Goal: Task Accomplishment & Management: Use online tool/utility

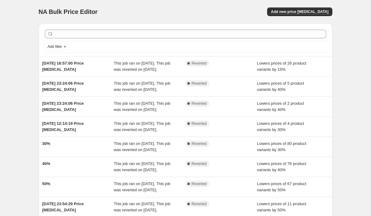
click at [291, 16] on div "NA Bulk Price Editor. This page is ready NA Bulk Price Editor Add new price [ME…" at bounding box center [185, 11] width 293 height 23
click at [285, 10] on span "Add new price [MEDICAL_DATA]" at bounding box center [299, 11] width 57 height 5
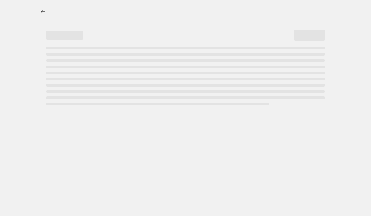
select select "percentage"
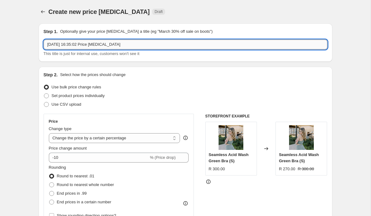
click at [112, 43] on input "[DATE] 16:35:02 Price [MEDICAL_DATA]" at bounding box center [186, 45] width 284 height 10
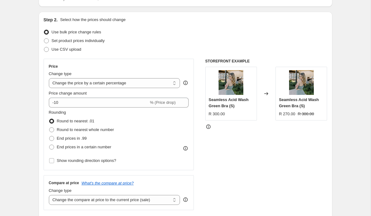
scroll to position [56, 0]
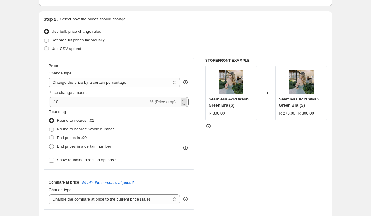
type input "bra"
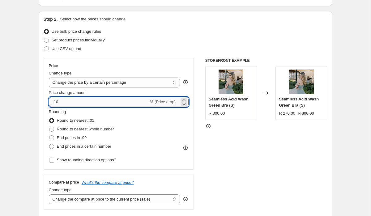
click at [127, 99] on input "-10" at bounding box center [99, 102] width 100 height 10
type input "-1"
type input "-50"
click at [191, 53] on div "Use CSV upload" at bounding box center [186, 48] width 284 height 9
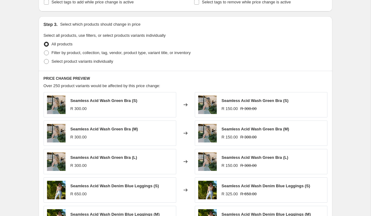
scroll to position [291, 0]
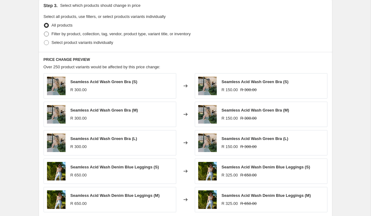
click at [122, 34] on span "Filter by product, collection, tag, vendor, product type, variant title, or inv…" at bounding box center [121, 34] width 139 height 5
click at [44, 32] on input "Filter by product, collection, tag, vendor, product type, variant title, or inv…" at bounding box center [44, 32] width 0 height 0
radio input "true"
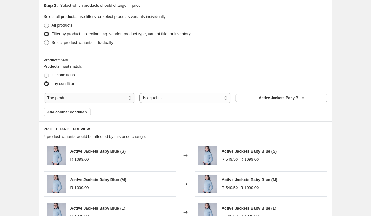
click at [119, 101] on select "The product The product's collection The product's tag The product's vendor The…" at bounding box center [90, 98] width 92 height 10
select select "collection"
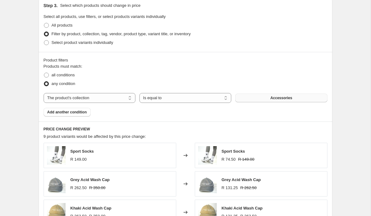
click at [275, 96] on span "Accessories" at bounding box center [281, 97] width 22 height 5
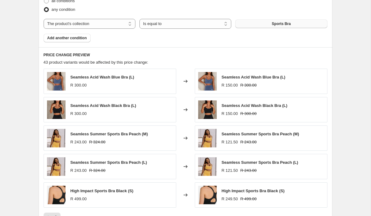
scroll to position [471, 0]
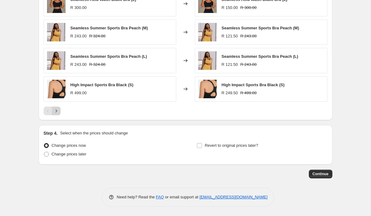
click at [59, 107] on button "Next" at bounding box center [56, 111] width 9 height 9
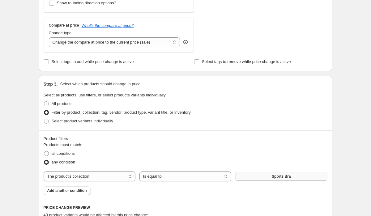
scroll to position [406, 0]
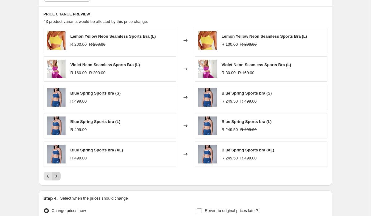
click at [57, 175] on icon "Next" at bounding box center [56, 176] width 6 height 6
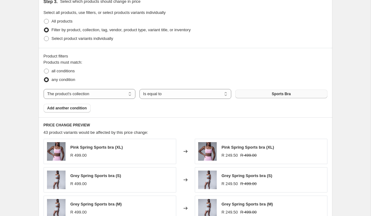
scroll to position [471, 0]
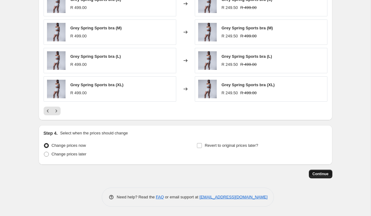
click at [310, 175] on button "Continue" at bounding box center [320, 174] width 23 height 9
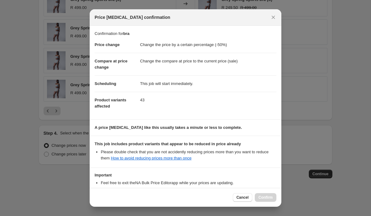
scroll to position [44, 0]
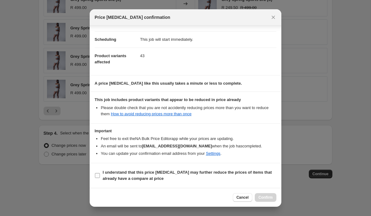
click at [196, 171] on b "I understand that this price [MEDICAL_DATA] may further reduce the prices of it…" at bounding box center [187, 175] width 169 height 11
click at [100, 173] on input "I understand that this price [MEDICAL_DATA] may further reduce the prices of it…" at bounding box center [97, 175] width 5 height 5
checkbox input "true"
click at [267, 197] on span "Confirm" at bounding box center [265, 197] width 14 height 5
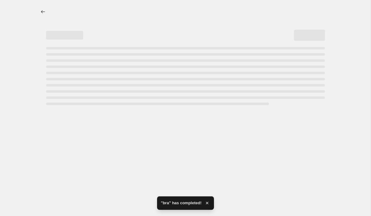
select select "percentage"
select select "collection"
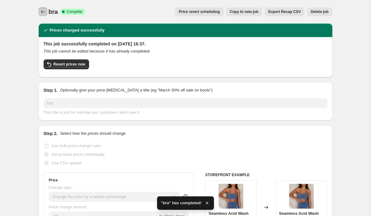
click at [44, 13] on icon "Price change jobs" at bounding box center [43, 12] width 6 height 6
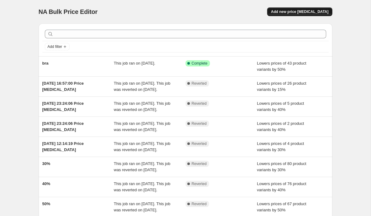
click at [285, 10] on span "Add new price [MEDICAL_DATA]" at bounding box center [299, 11] width 57 height 5
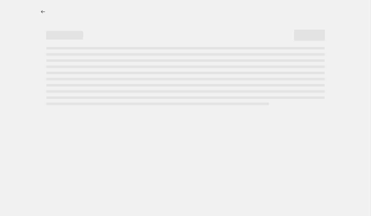
select select "percentage"
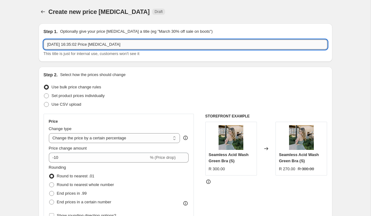
click at [114, 41] on input "[DATE] 16:35:02 Price [MEDICAL_DATA]" at bounding box center [186, 45] width 284 height 10
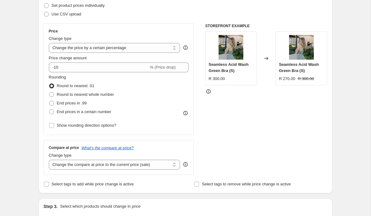
scroll to position [83, 0]
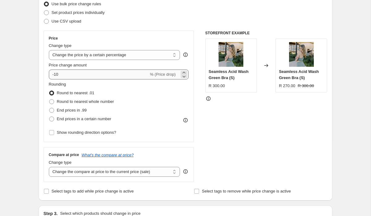
type input "tank and forme"
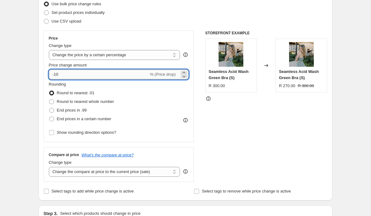
click at [91, 76] on input "-10" at bounding box center [99, 75] width 100 height 10
type input "-1"
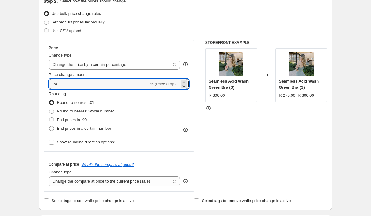
scroll to position [83, 0]
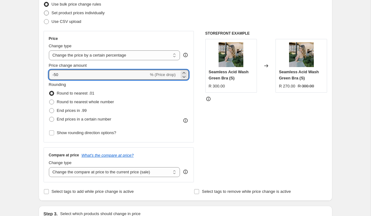
type input "-50"
click at [94, 13] on span "Set product prices individually" at bounding box center [78, 13] width 53 height 5
click at [44, 11] on input "Set product prices individually" at bounding box center [44, 11] width 0 height 0
radio input "true"
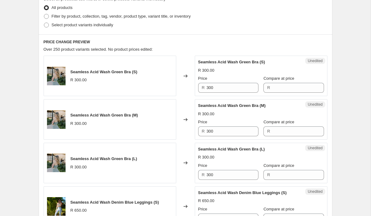
scroll to position [115, 0]
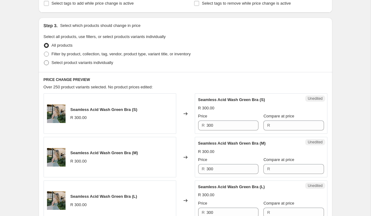
click at [90, 64] on span "Select product variants individually" at bounding box center [82, 62] width 61 height 5
click at [44, 61] on input "Select product variants individually" at bounding box center [44, 60] width 0 height 0
radio input "true"
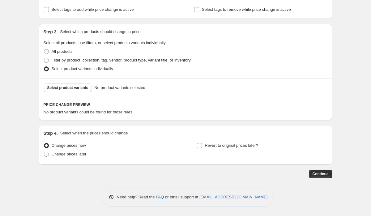
scroll to position [108, 0]
click at [80, 87] on span "Select product variants" at bounding box center [67, 87] width 41 height 5
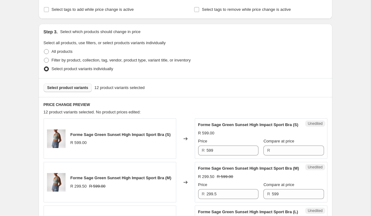
click at [81, 86] on span "Select product variants" at bounding box center [67, 87] width 41 height 5
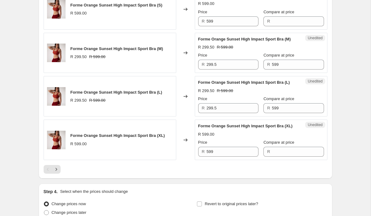
scroll to position [1066, 0]
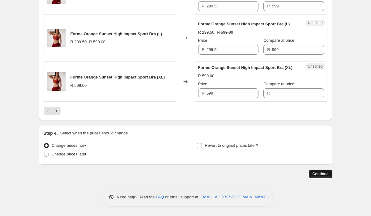
click at [321, 175] on span "Continue" at bounding box center [320, 173] width 16 height 5
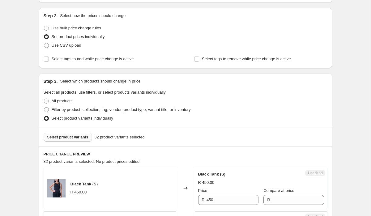
scroll to position [94, 0]
click at [92, 26] on span "Use bulk price change rules" at bounding box center [76, 27] width 49 height 5
click at [44, 26] on input "Use bulk price change rules" at bounding box center [44, 25] width 0 height 0
radio input "true"
select select "percentage"
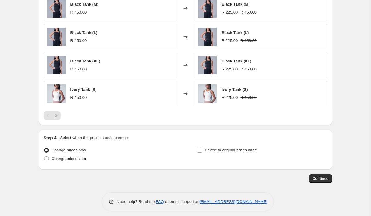
scroll to position [420, 0]
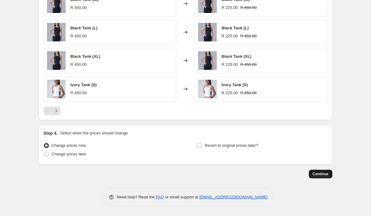
click at [313, 173] on span "Continue" at bounding box center [320, 173] width 16 height 5
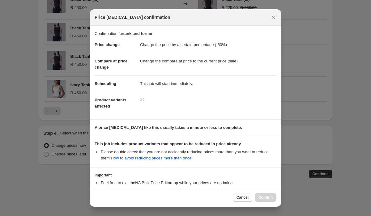
scroll to position [44, 0]
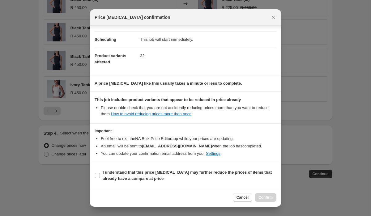
click at [256, 183] on section "I understand that this price [MEDICAL_DATA] may further reduce the prices of it…" at bounding box center [186, 175] width 192 height 25
click at [248, 173] on b "I understand that this price [MEDICAL_DATA] may further reduce the prices of it…" at bounding box center [187, 175] width 169 height 11
click at [100, 173] on input "I understand that this price [MEDICAL_DATA] may further reduce the prices of it…" at bounding box center [97, 175] width 5 height 5
checkbox input "true"
click at [267, 197] on span "Confirm" at bounding box center [265, 197] width 14 height 5
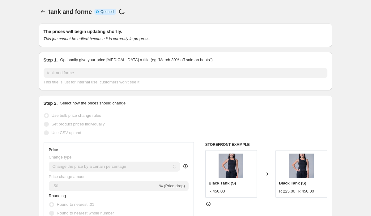
scroll to position [420, 0]
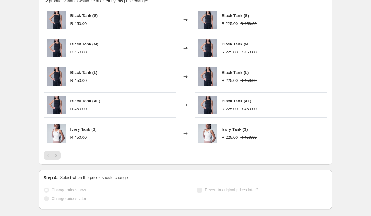
select select "percentage"
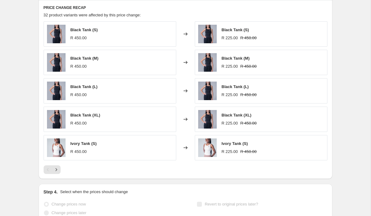
scroll to position [0, 0]
